Goal: Complete application form

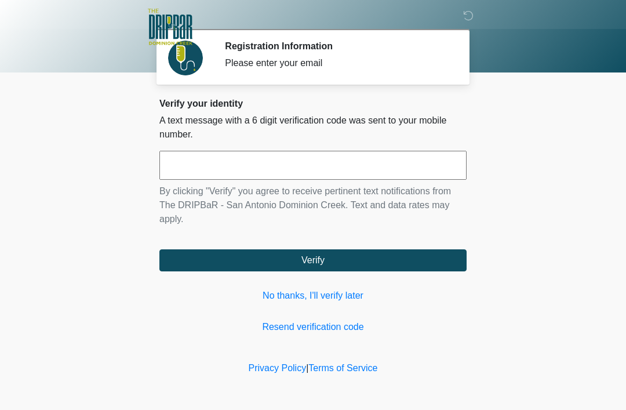
click at [243, 162] on input "text" at bounding box center [312, 165] width 307 height 29
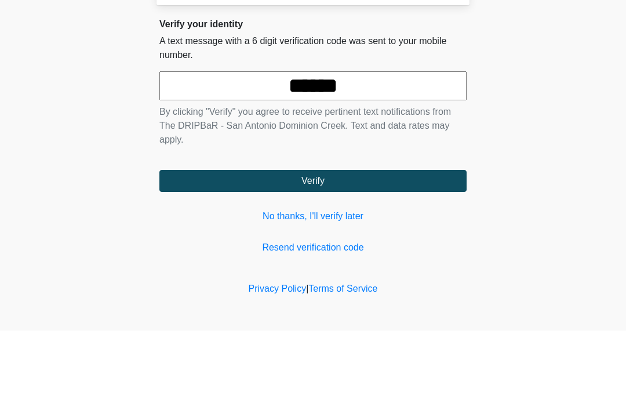
type input "******"
click at [582, 90] on body "‎ ‎ ‎ ‎ Registration Information Please enter your email Please connect to Wi-F…" at bounding box center [313, 205] width 626 height 410
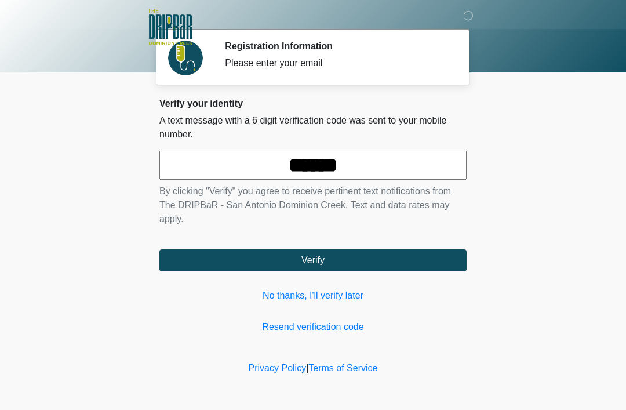
click at [343, 263] on button "Verify" at bounding box center [312, 260] width 307 height 22
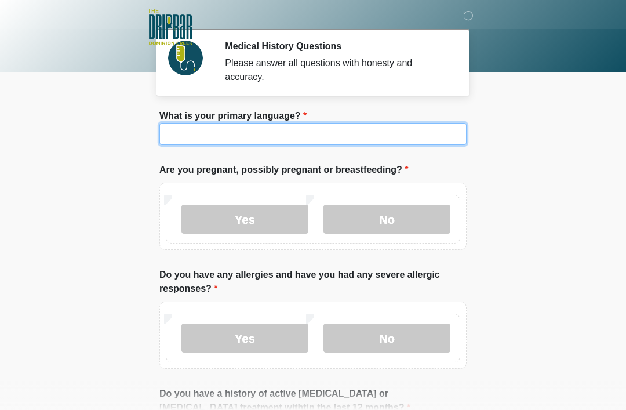
click at [223, 137] on input "What is your primary language?" at bounding box center [312, 134] width 307 height 22
type input "*******"
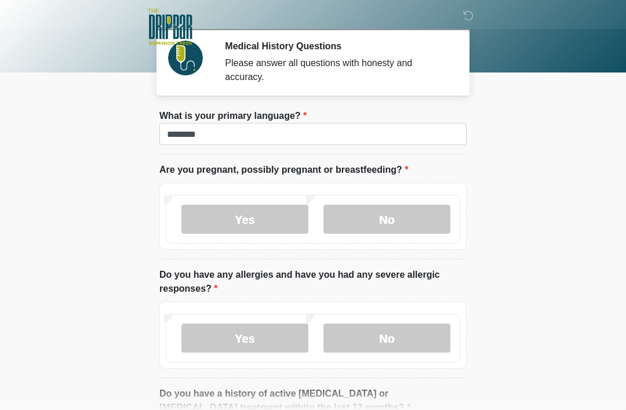
click at [536, 132] on body "‎ ‎ ‎ ‎ Medical History Questions Please answer all questions with honesty and …" at bounding box center [313, 205] width 626 height 410
click at [387, 220] on label "No" at bounding box center [387, 219] width 127 height 29
click at [399, 342] on label "No" at bounding box center [387, 338] width 127 height 29
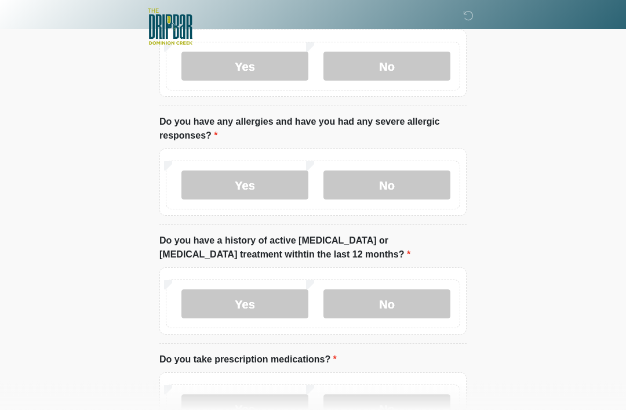
scroll to position [155, 0]
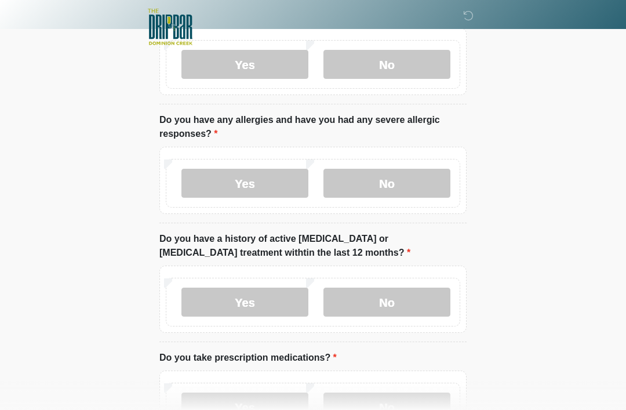
click at [398, 313] on label "No" at bounding box center [387, 302] width 127 height 29
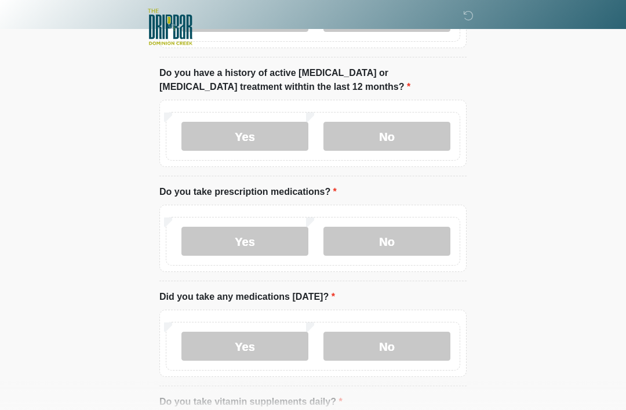
scroll to position [341, 0]
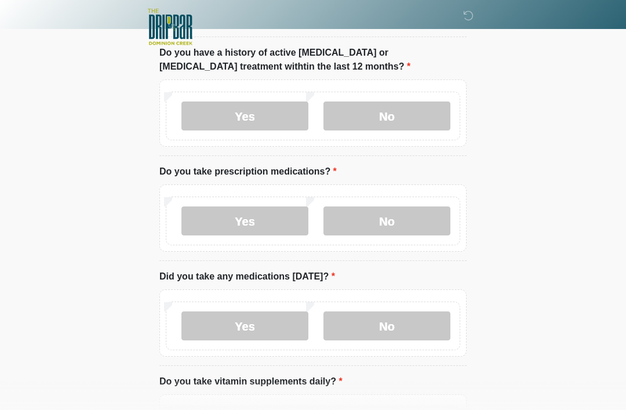
click at [397, 226] on label "No" at bounding box center [387, 220] width 127 height 29
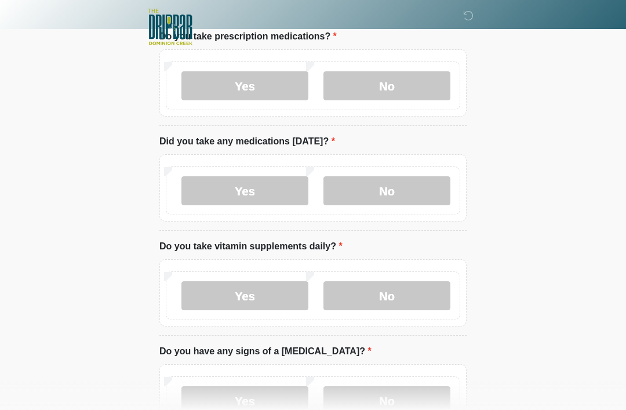
scroll to position [477, 0]
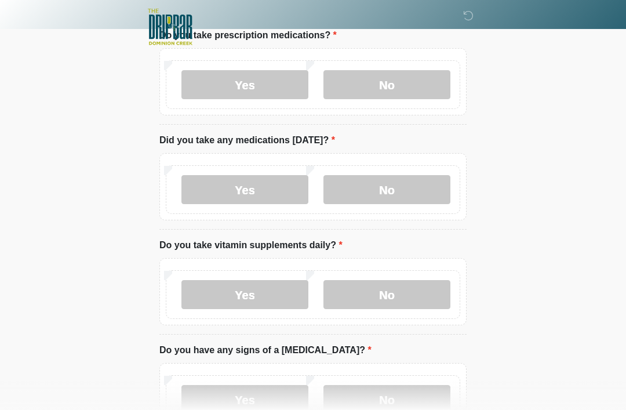
click at [399, 186] on label "No" at bounding box center [387, 189] width 127 height 29
click at [382, 290] on label "No" at bounding box center [387, 294] width 127 height 29
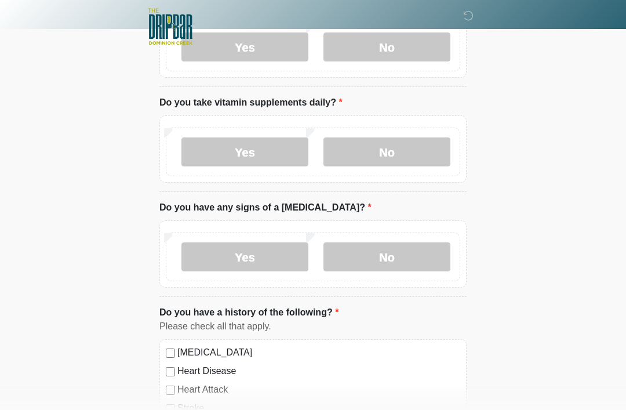
scroll to position [620, 0]
click at [241, 141] on label "Yes" at bounding box center [244, 151] width 127 height 29
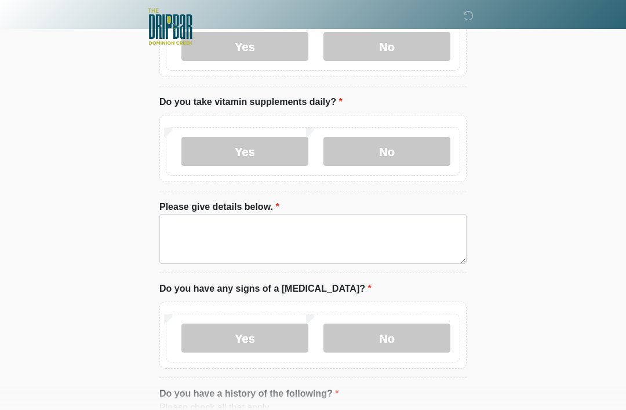
scroll to position [620, 0]
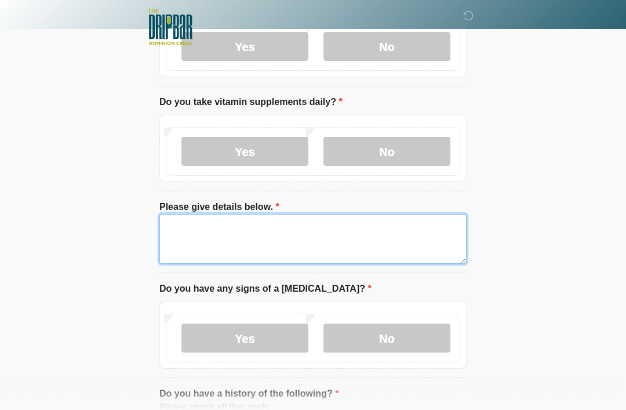
click at [233, 229] on textarea "Please give details below." at bounding box center [312, 239] width 307 height 50
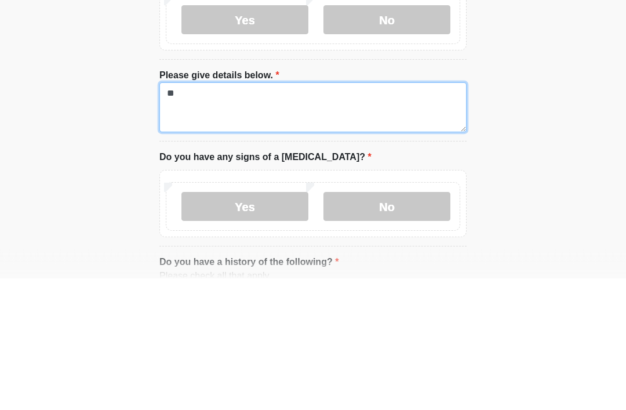
type textarea "*"
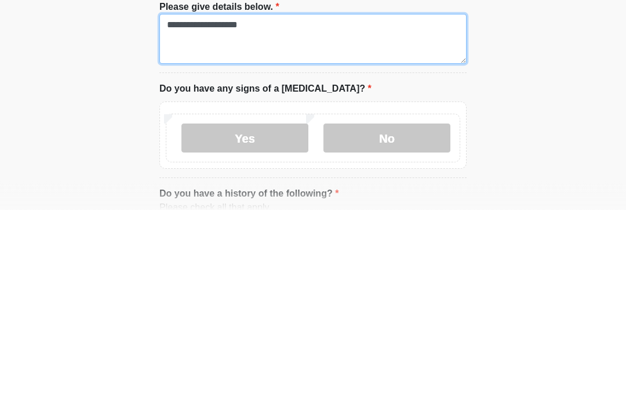
type textarea "**********"
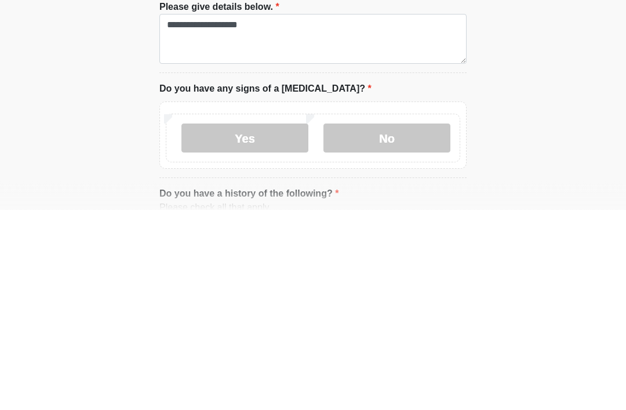
click at [395, 324] on label "No" at bounding box center [387, 338] width 127 height 29
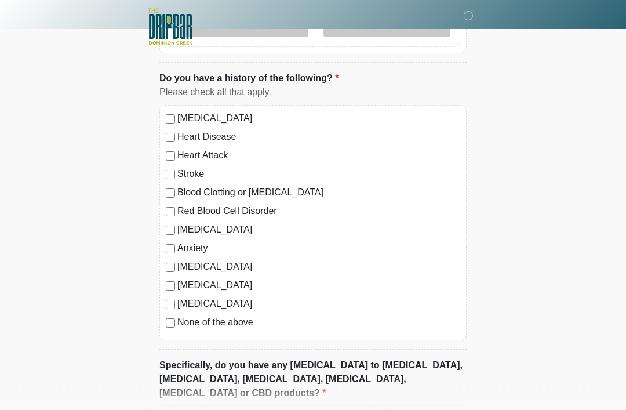
scroll to position [942, 0]
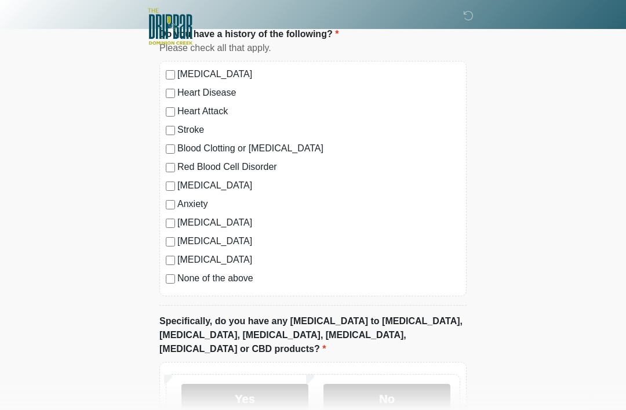
scroll to position [1048, 0]
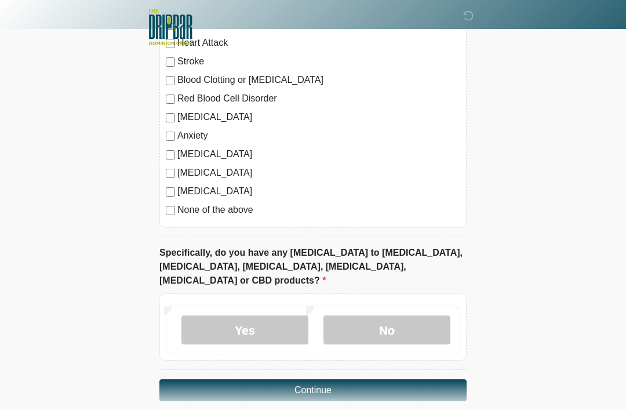
click at [369, 379] on button "Continue" at bounding box center [312, 390] width 307 height 22
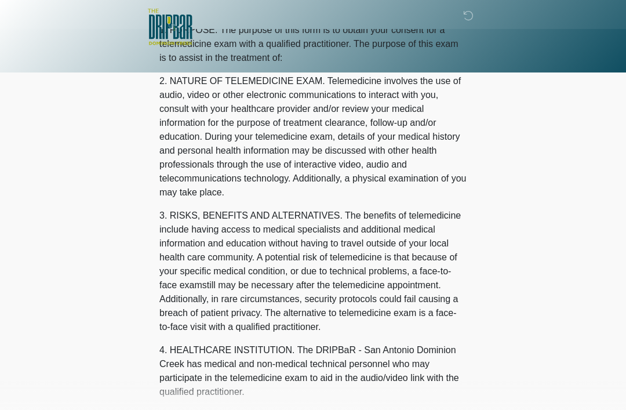
scroll to position [0, 0]
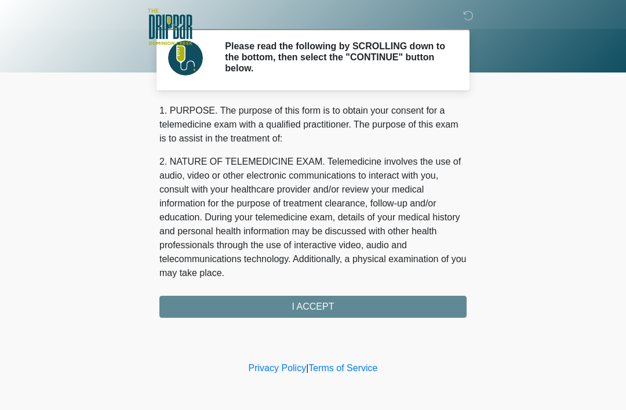
click at [324, 308] on div "1. PURPOSE. The purpose of this form is to obtain your consent for a telemedici…" at bounding box center [312, 211] width 307 height 214
click at [319, 314] on div "1. PURPOSE. The purpose of this form is to obtain your consent for a telemedici…" at bounding box center [312, 211] width 307 height 214
click at [307, 308] on div "1. PURPOSE. The purpose of this form is to obtain your consent for a telemedici…" at bounding box center [312, 211] width 307 height 214
click at [315, 310] on div "1. PURPOSE. The purpose of this form is to obtain your consent for a telemedici…" at bounding box center [312, 211] width 307 height 214
click at [295, 314] on div "1. PURPOSE. The purpose of this form is to obtain your consent for a telemedici…" at bounding box center [312, 211] width 307 height 214
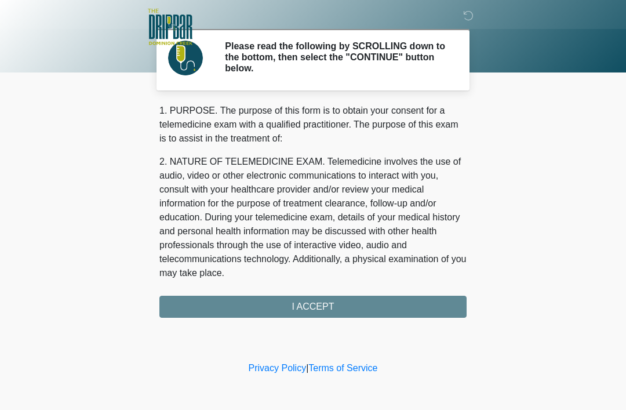
click at [290, 306] on div "1. PURPOSE. The purpose of this form is to obtain your consent for a telemedici…" at bounding box center [312, 211] width 307 height 214
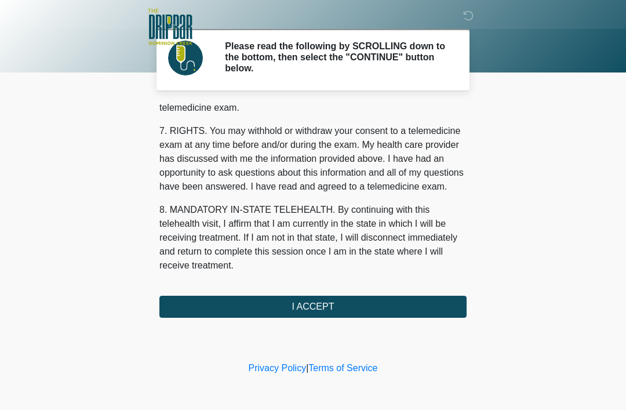
scroll to position [508, 0]
click at [316, 310] on button "I ACCEPT" at bounding box center [312, 307] width 307 height 22
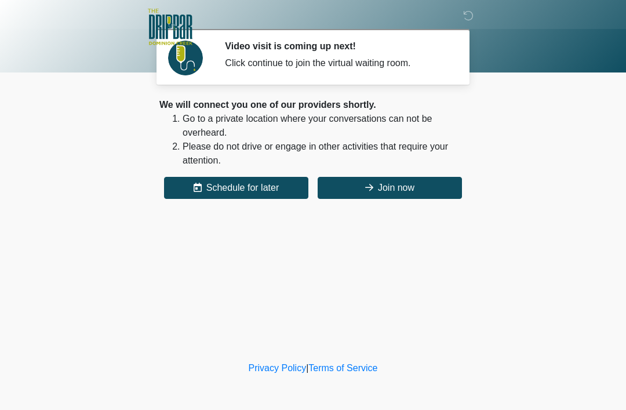
click at [397, 183] on button "Join now" at bounding box center [390, 188] width 144 height 22
